Goal: Task Accomplishment & Management: Manage account settings

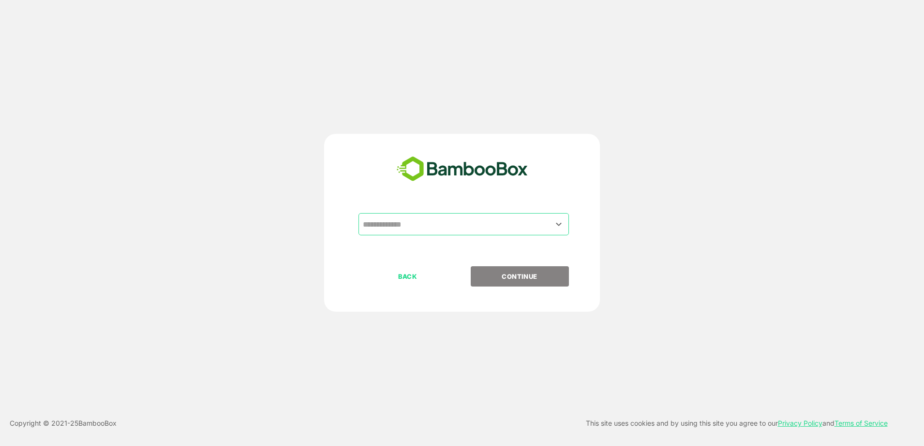
click at [428, 226] on input "text" at bounding box center [463, 224] width 206 height 18
click at [561, 219] on icon "Open" at bounding box center [559, 225] width 12 height 12
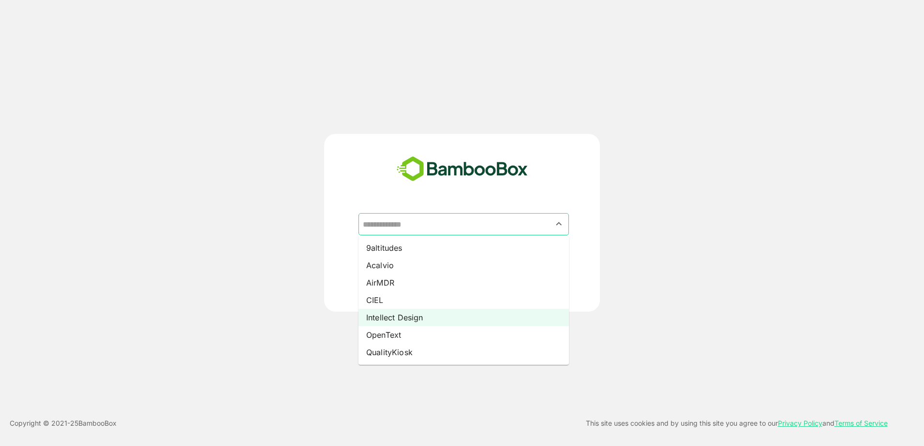
click at [385, 318] on li "Intellect Design" at bounding box center [463, 317] width 210 height 17
type input "**********"
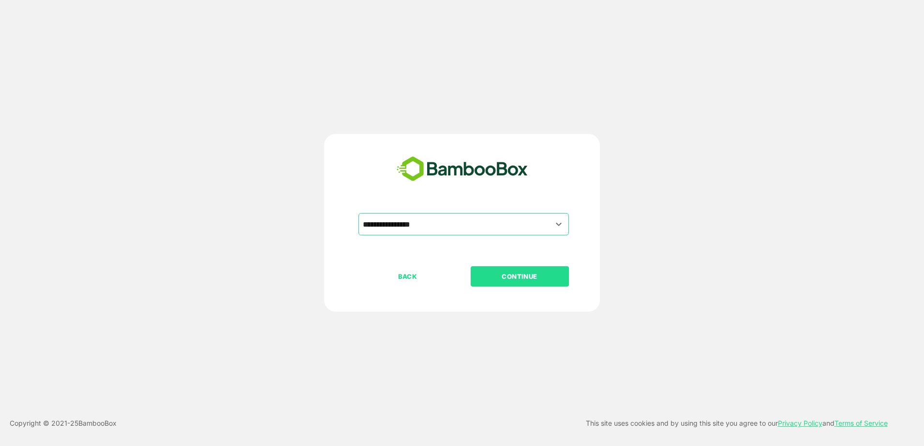
click at [492, 282] on button "CONTINUE" at bounding box center [520, 276] width 98 height 20
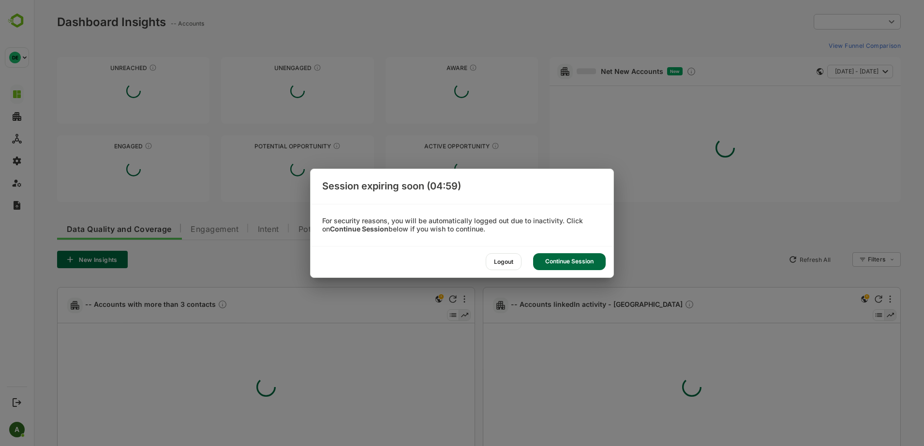
type input "**********"
click at [570, 263] on div "Continue Session" at bounding box center [569, 261] width 73 height 17
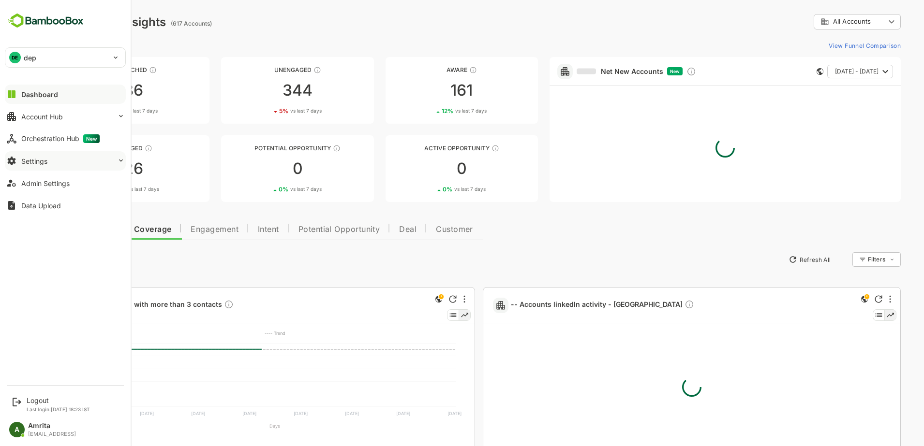
click at [30, 161] on div "Settings" at bounding box center [34, 161] width 26 height 8
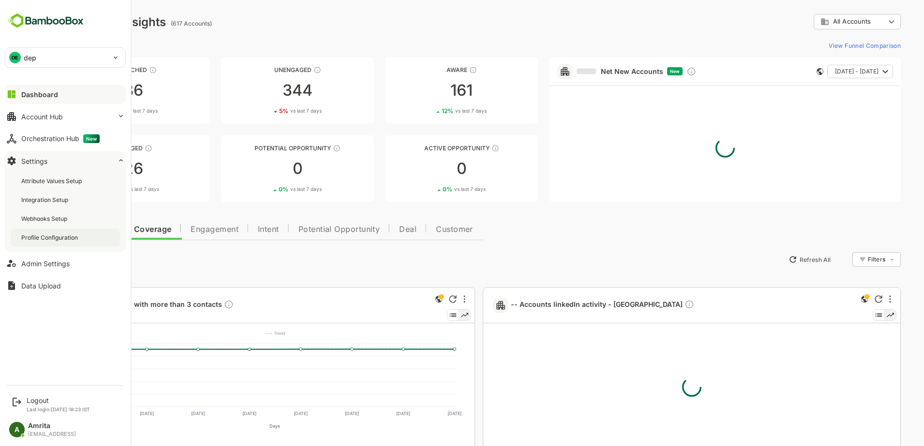
click at [61, 238] on div "Profile Configuration" at bounding box center [50, 238] width 59 height 8
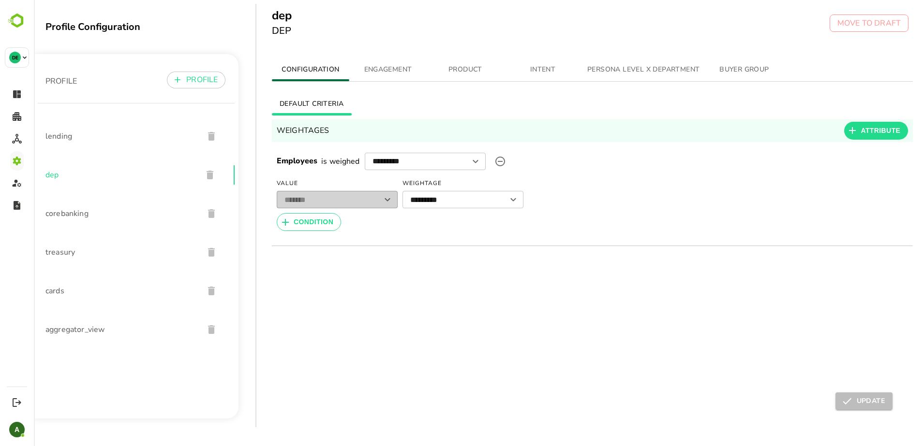
click at [476, 65] on span "PRODUCT" at bounding box center [465, 70] width 66 height 12
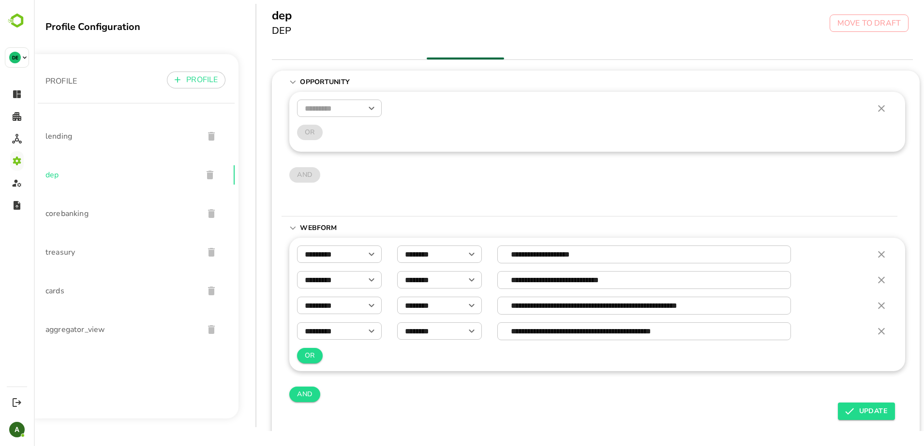
scroll to position [22, 0]
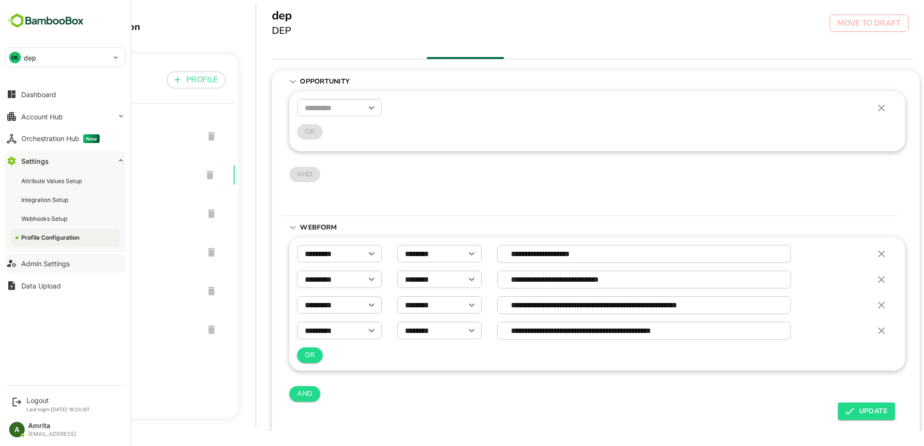
click at [44, 265] on div "Admin Settings" at bounding box center [45, 264] width 48 height 8
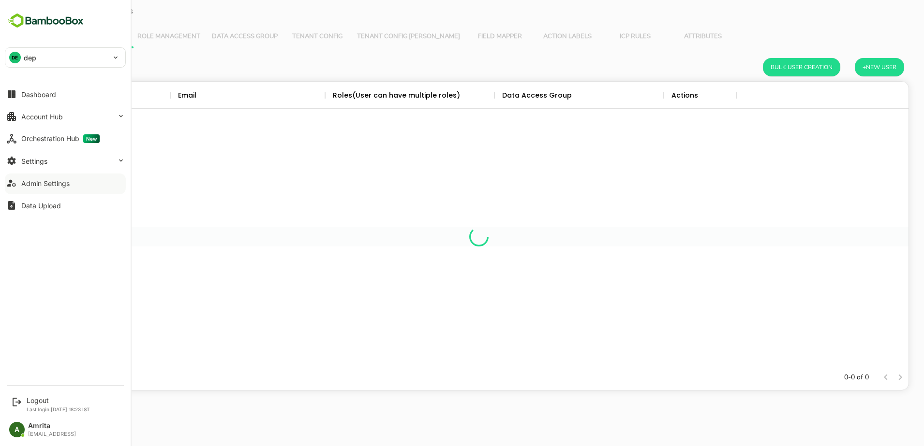
scroll to position [274, 850]
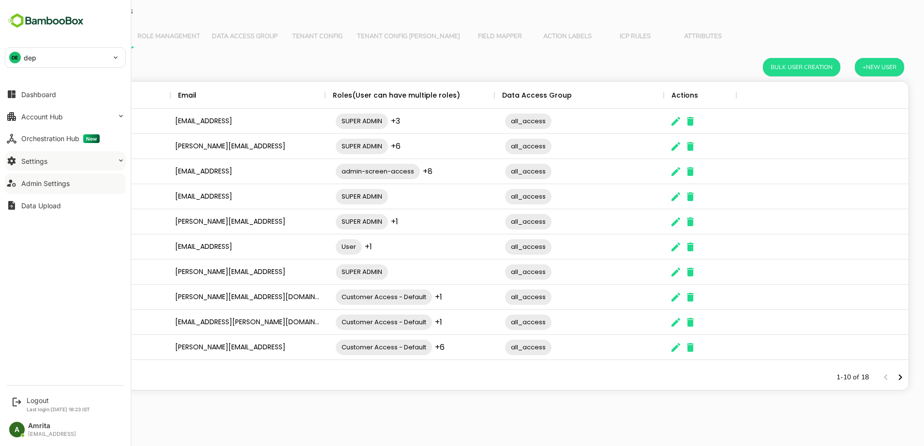
click at [60, 161] on button "Settings" at bounding box center [65, 160] width 121 height 19
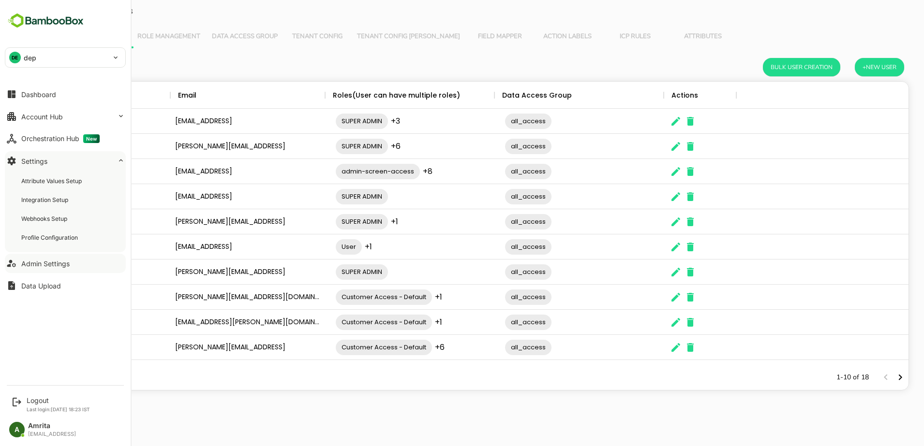
click at [45, 267] on div "Admin Settings" at bounding box center [45, 264] width 48 height 8
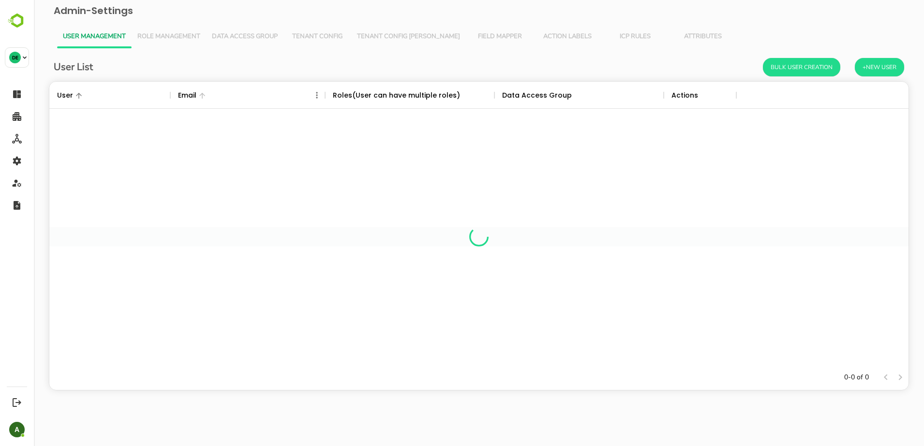
scroll to position [10, 10]
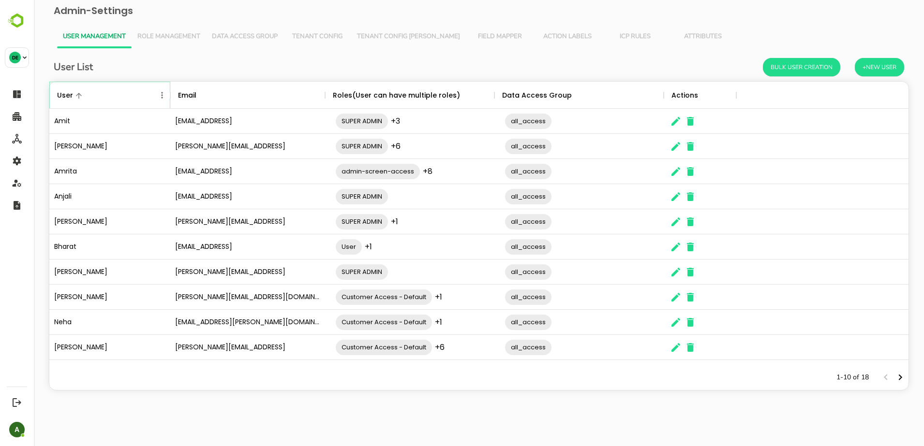
click at [160, 94] on icon "Menu" at bounding box center [162, 95] width 10 height 10
click at [471, 33] on span "Field Mapper" at bounding box center [499, 37] width 56 height 8
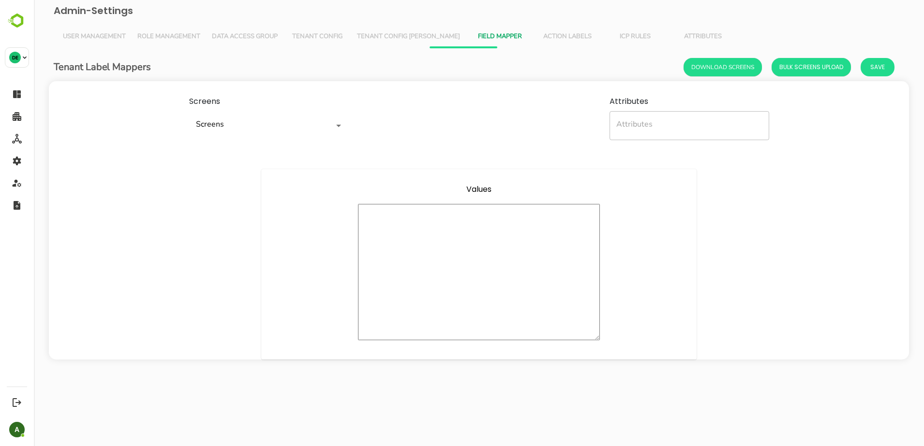
click at [413, 33] on span "Tenant Config [PERSON_NAME]" at bounding box center [408, 37] width 103 height 8
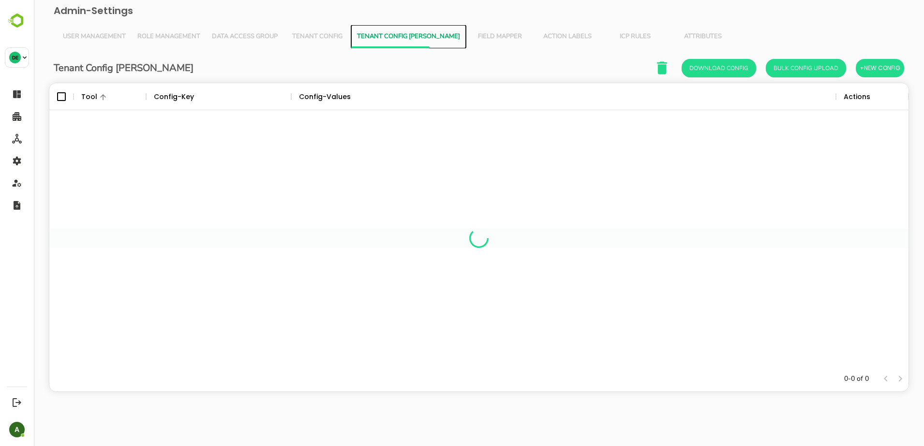
click at [413, 33] on span "Tenant Config [PERSON_NAME]" at bounding box center [408, 37] width 103 height 8
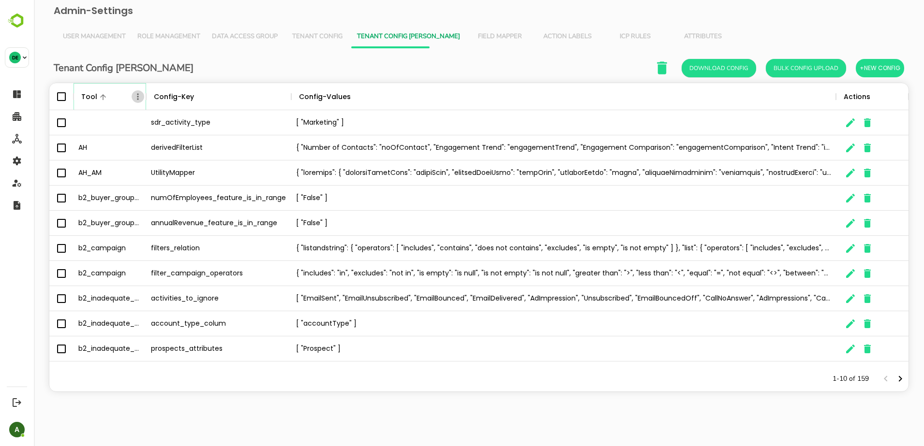
click at [138, 96] on icon "Menu" at bounding box center [137, 96] width 1 height 6
click at [109, 168] on li "Filter" at bounding box center [110, 167] width 67 height 17
click at [238, 133] on input "Value" at bounding box center [245, 133] width 92 height 14
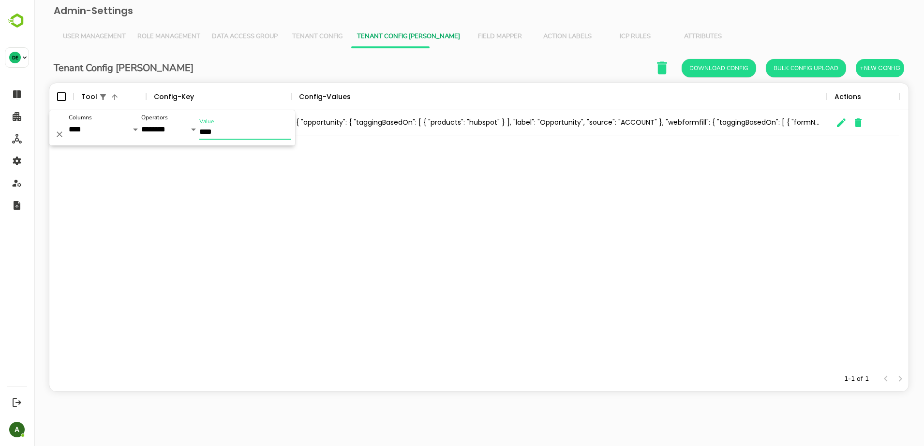
type input "****"
click at [436, 215] on div "PRODUCT_AFFINITY PRODUCT_AFFINITY_UI" at bounding box center [478, 238] width 859 height 256
click at [838, 124] on icon "The User Data" at bounding box center [841, 122] width 9 height 9
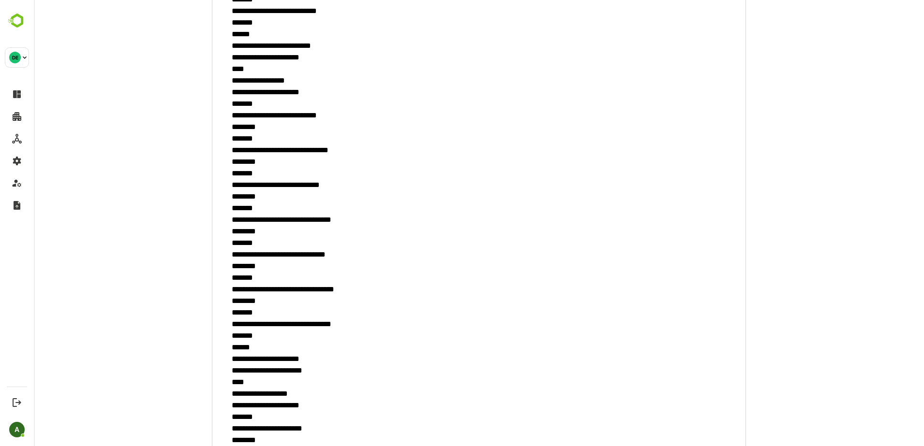
scroll to position [200, 0]
drag, startPoint x: 230, startPoint y: 77, endPoint x: 240, endPoint y: 380, distance: 302.4
click at [240, 380] on textarea "**********" at bounding box center [479, 328] width 534 height 759
